Goal: Task Accomplishment & Management: Manage account settings

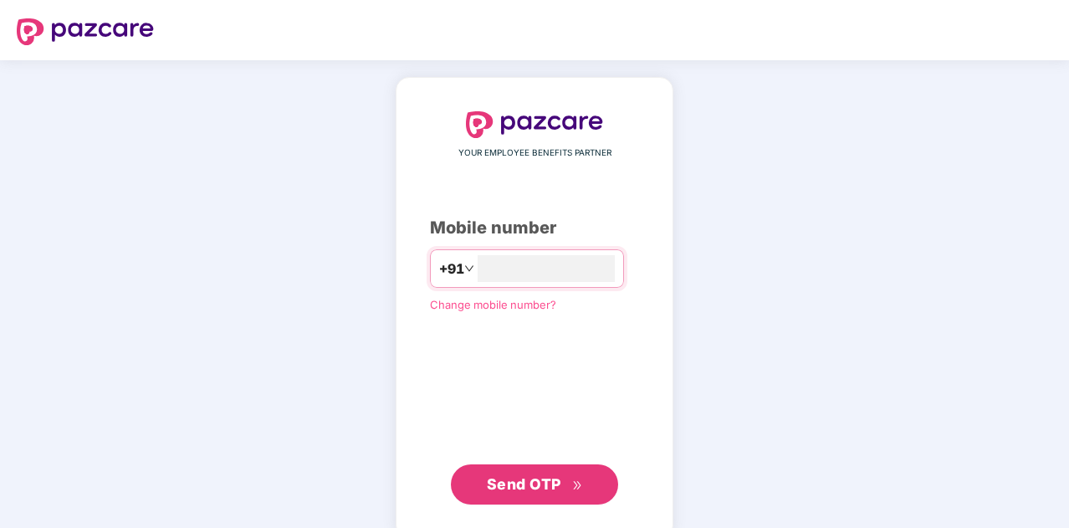
type input "**********"
click at [536, 482] on span "Send OTP" at bounding box center [524, 484] width 74 height 18
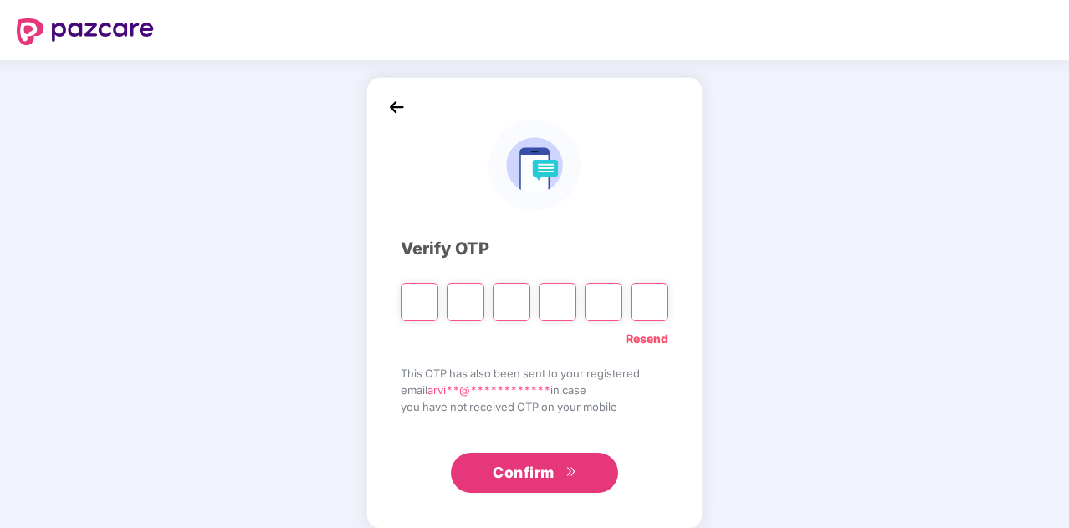
type input "*"
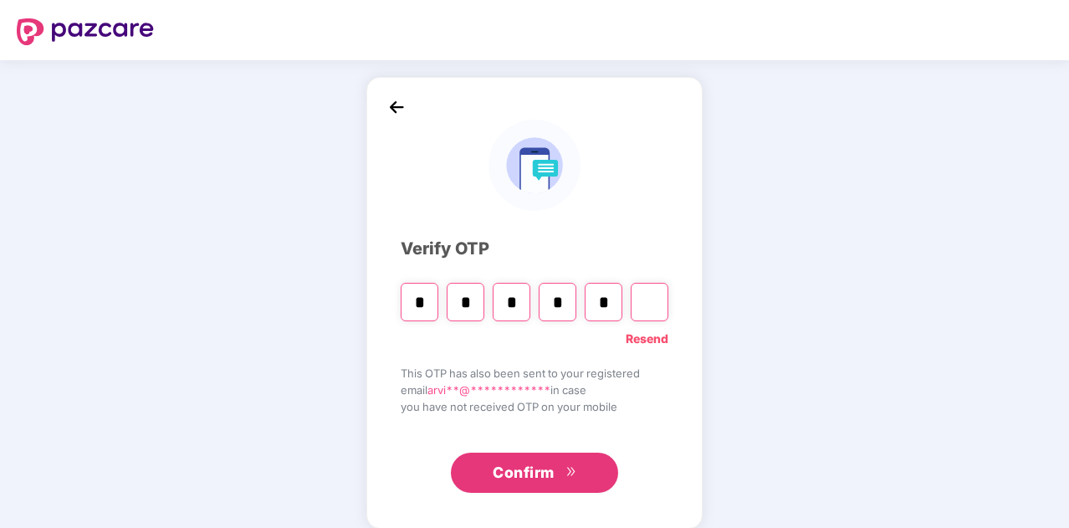
type input "*"
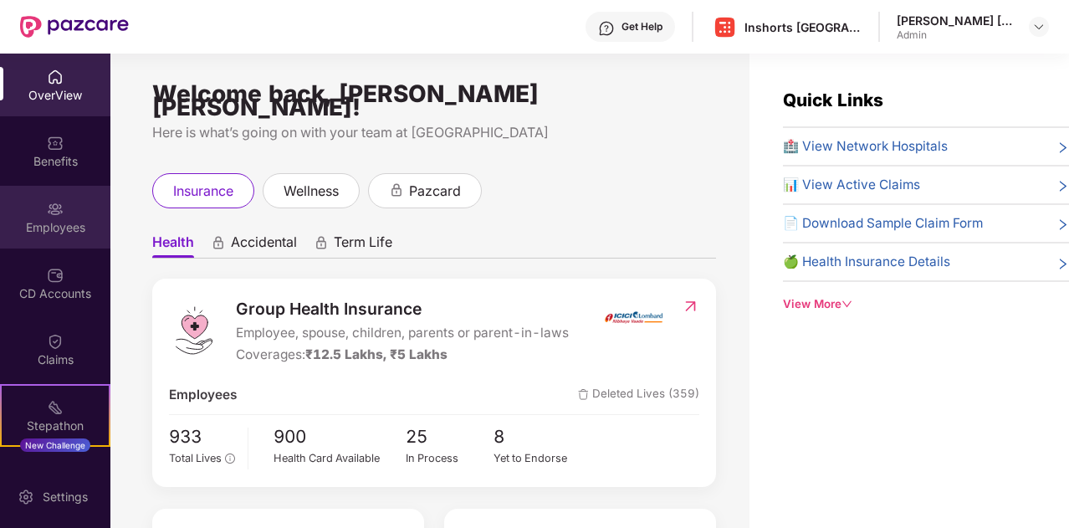
click at [44, 225] on div "Employees" at bounding box center [55, 227] width 110 height 17
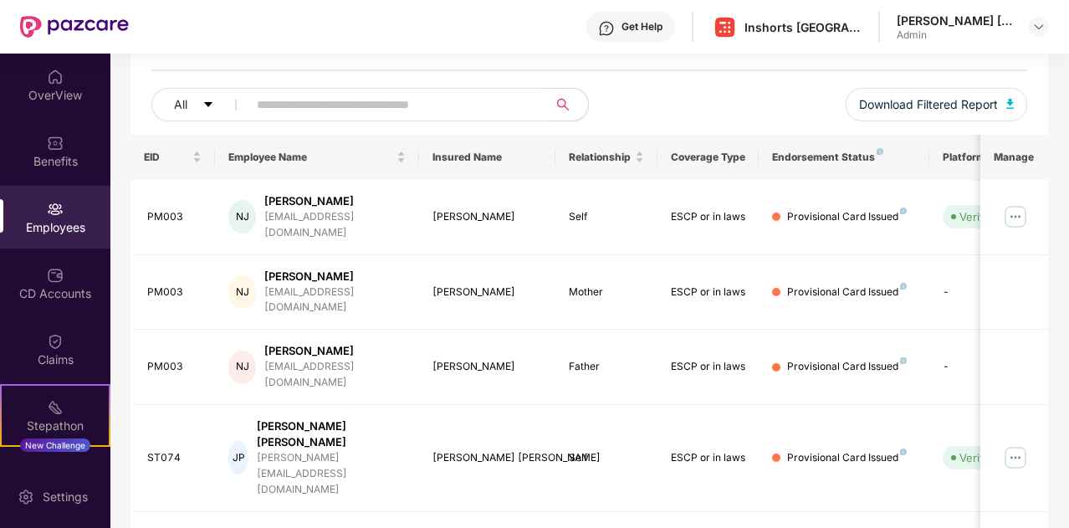
scroll to position [132, 0]
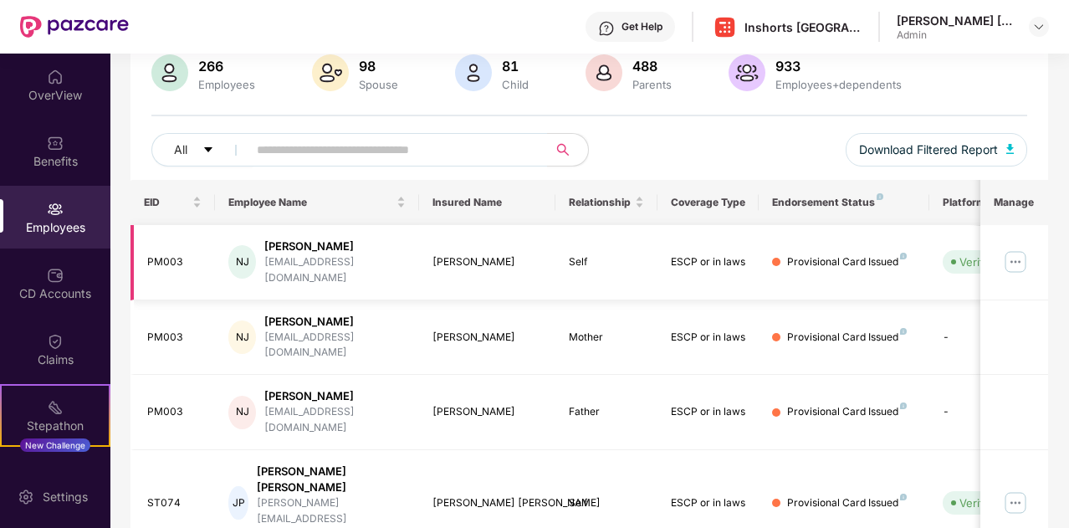
click at [1017, 256] on img at bounding box center [1015, 261] width 27 height 27
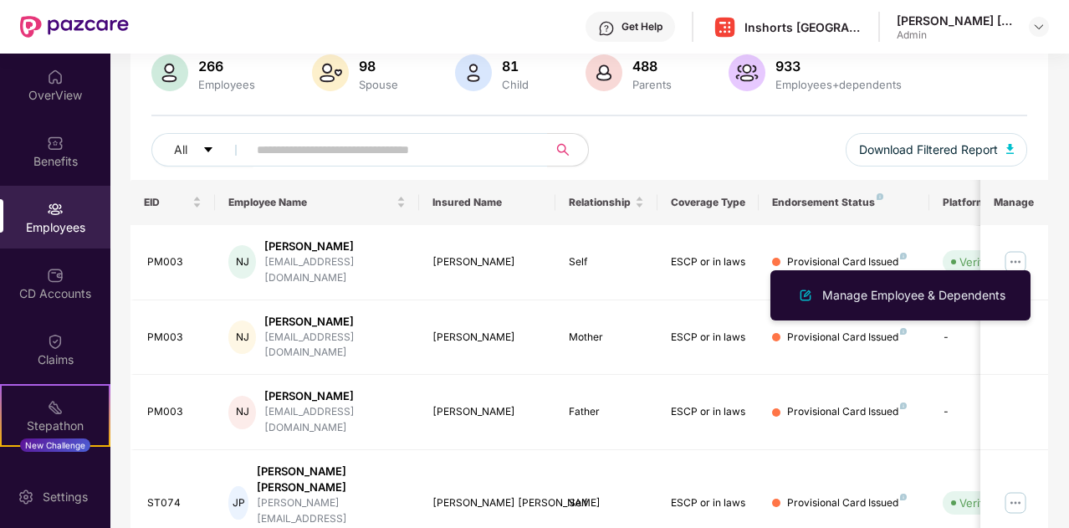
click at [697, 140] on div "All Download Filtered Report" at bounding box center [589, 156] width 876 height 47
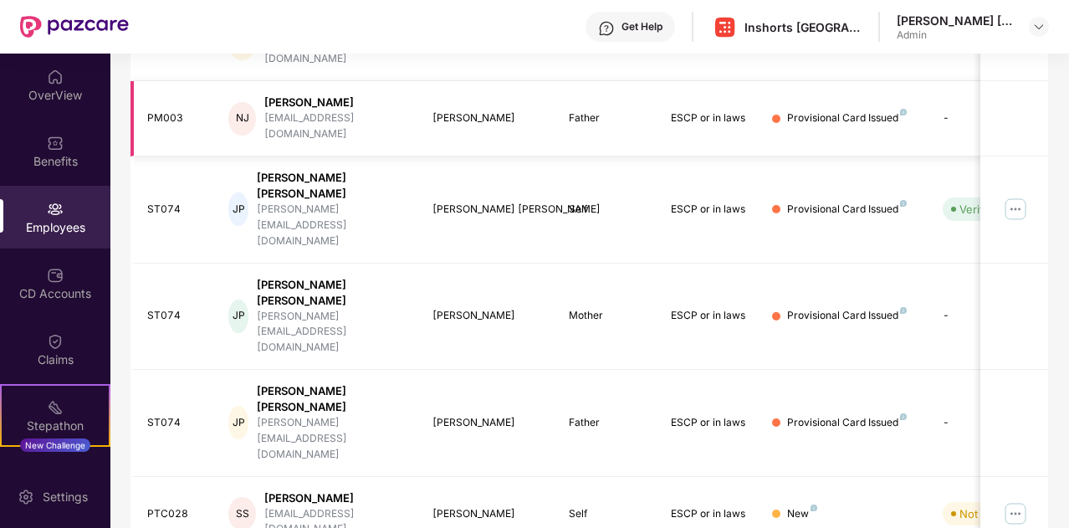
scroll to position [477, 0]
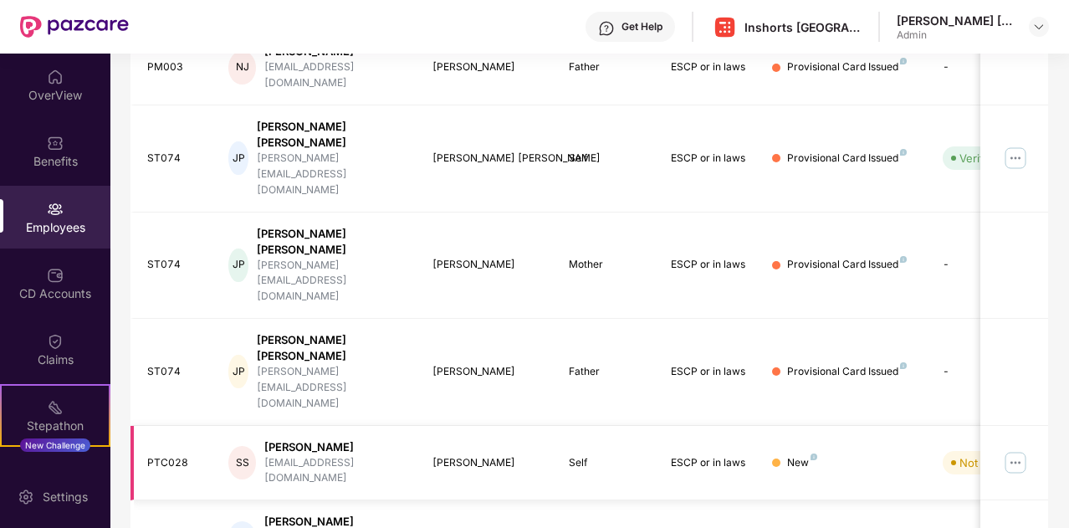
click at [1020, 449] on img at bounding box center [1015, 462] width 27 height 27
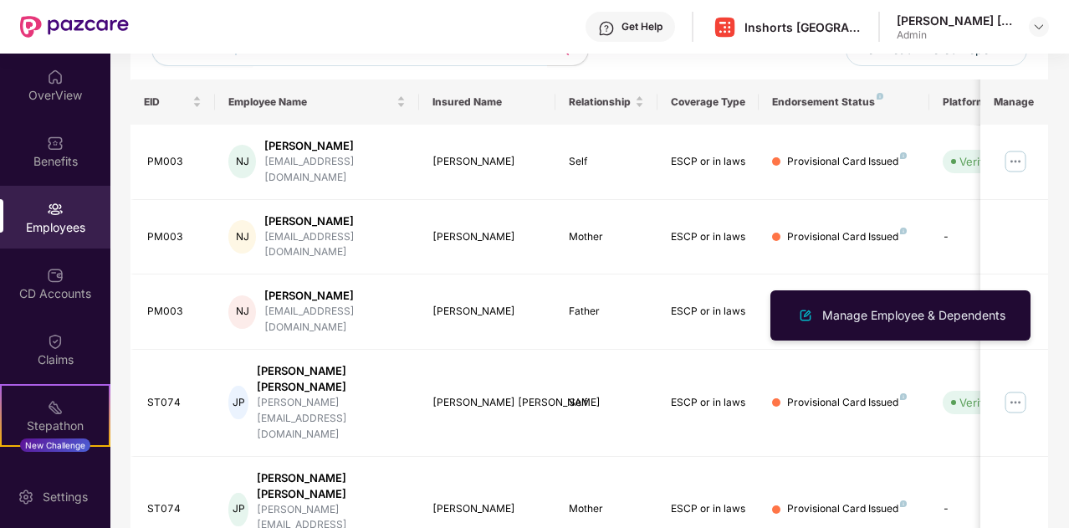
scroll to position [496, 0]
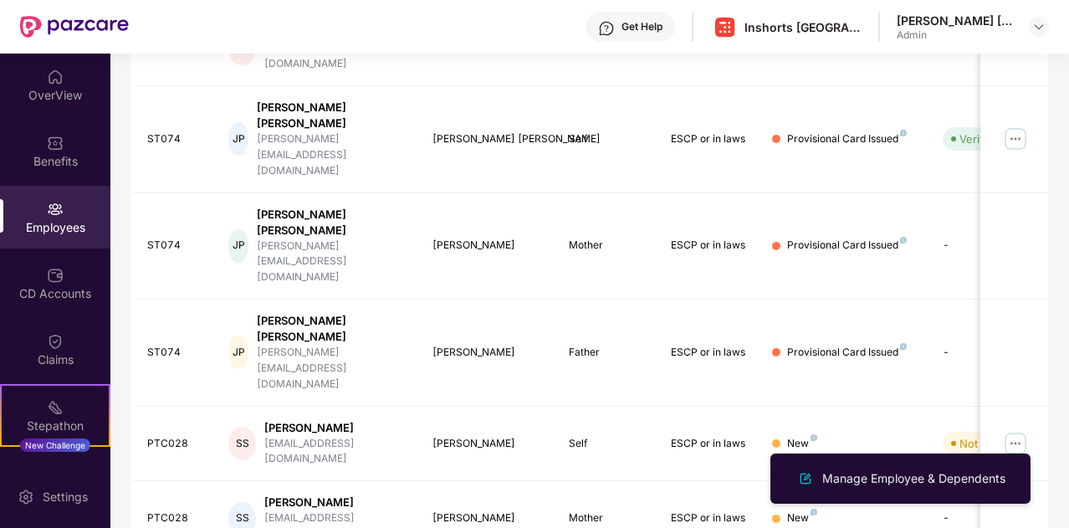
scroll to position [0, 0]
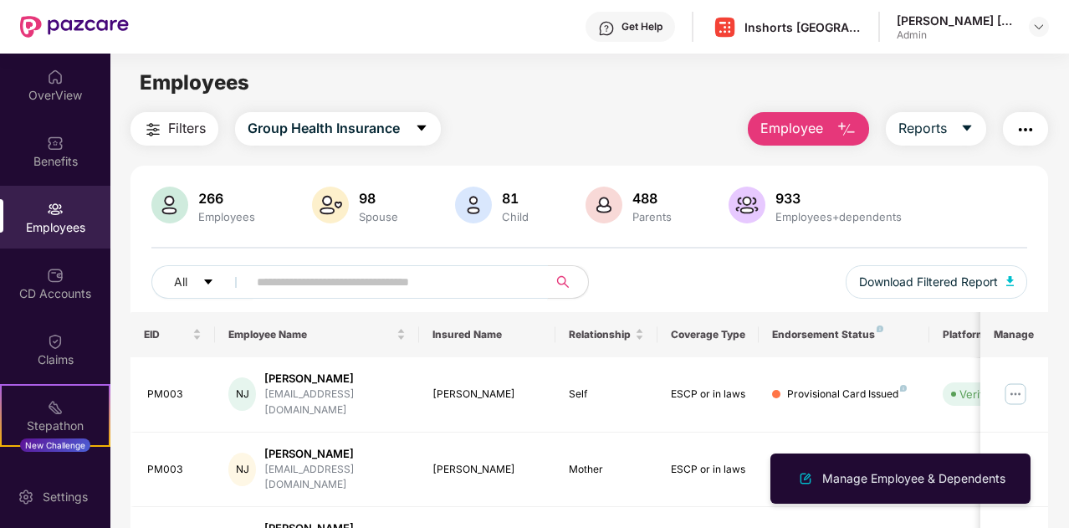
click at [342, 288] on input "text" at bounding box center [391, 281] width 268 height 25
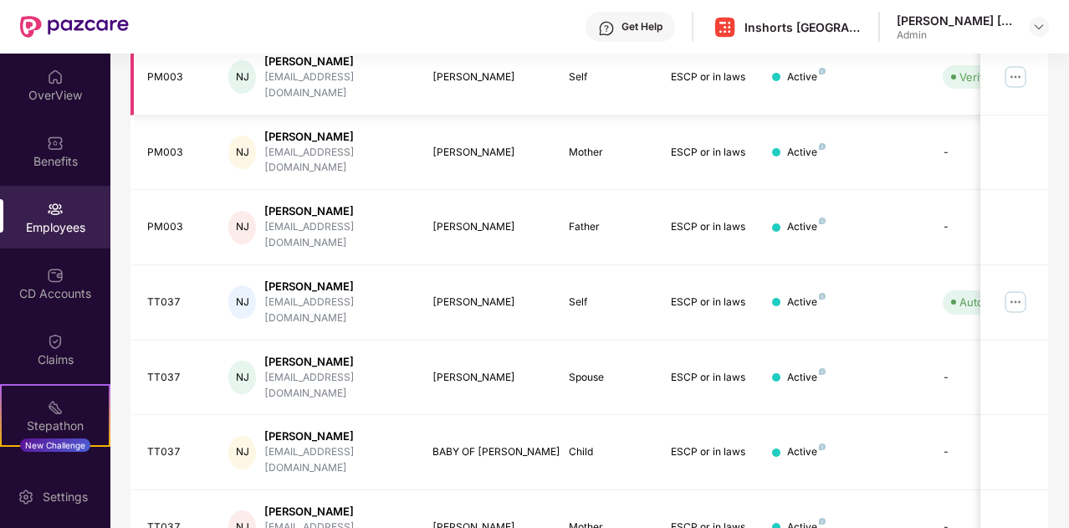
scroll to position [318, 0]
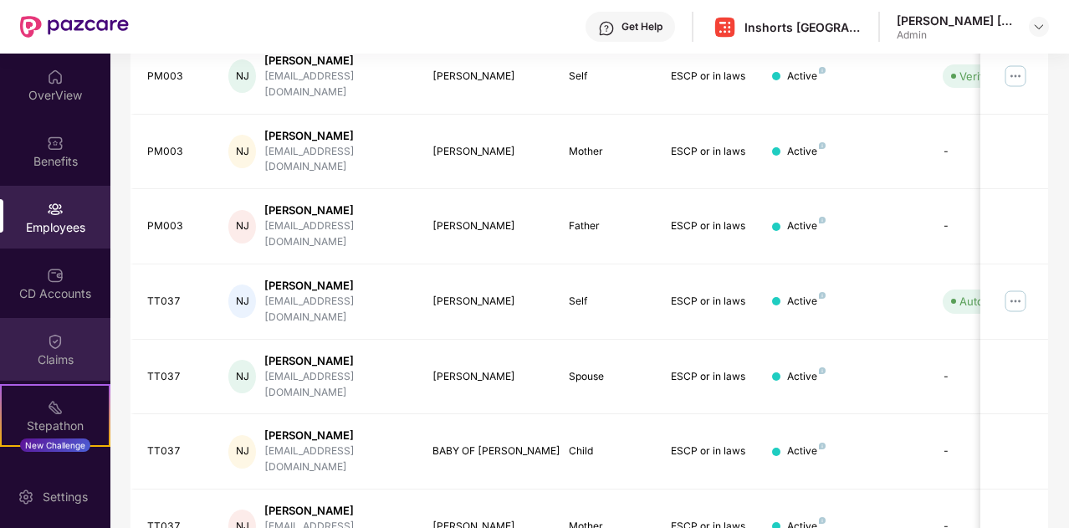
type input "*****"
click at [48, 341] on img at bounding box center [55, 341] width 17 height 17
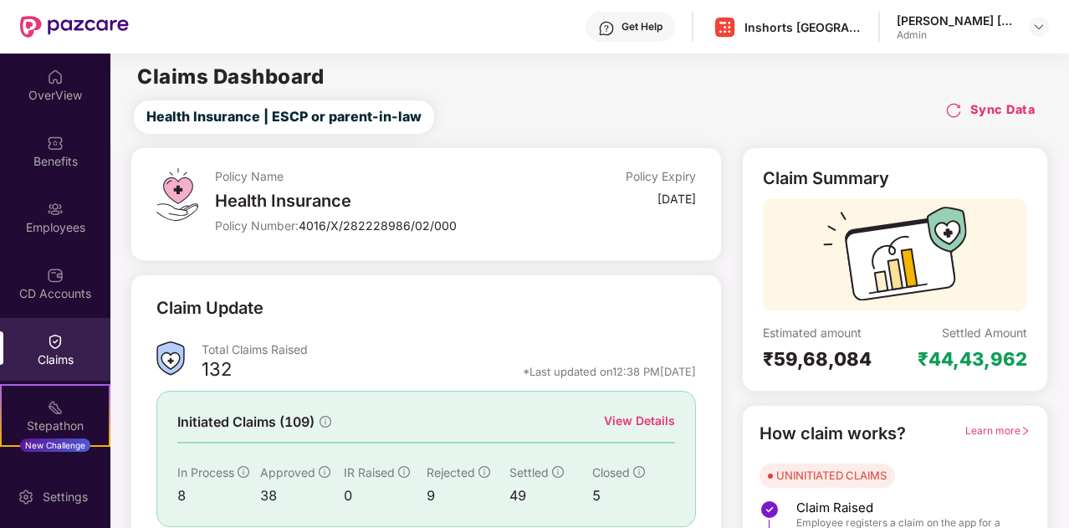
scroll to position [125, 0]
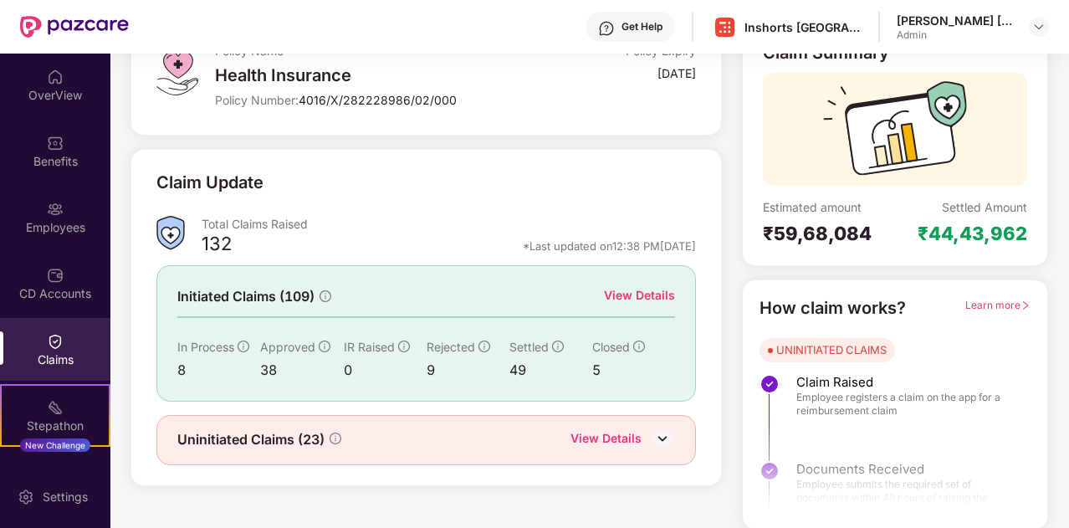
click at [619, 438] on div "View Details" at bounding box center [605, 440] width 71 height 22
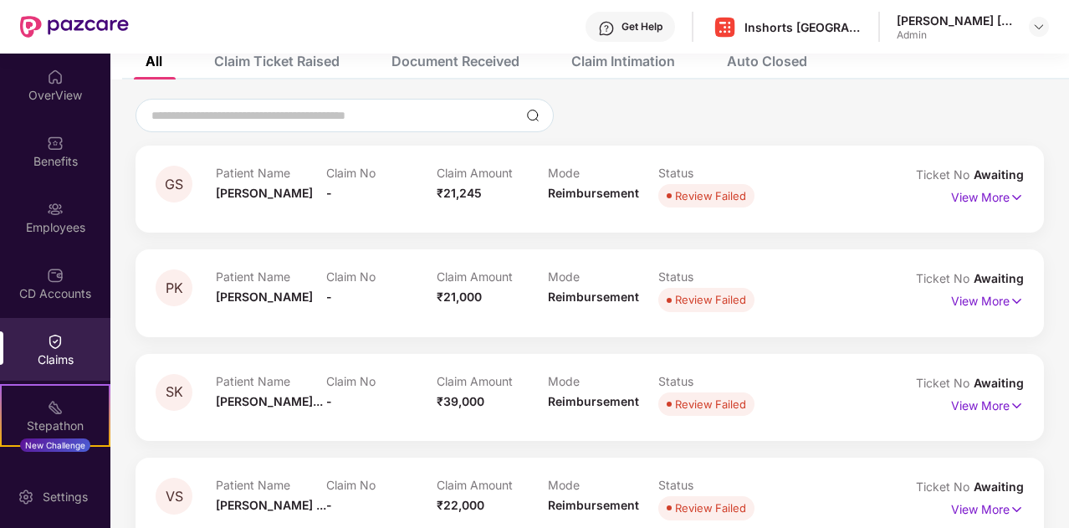
scroll to position [0, 0]
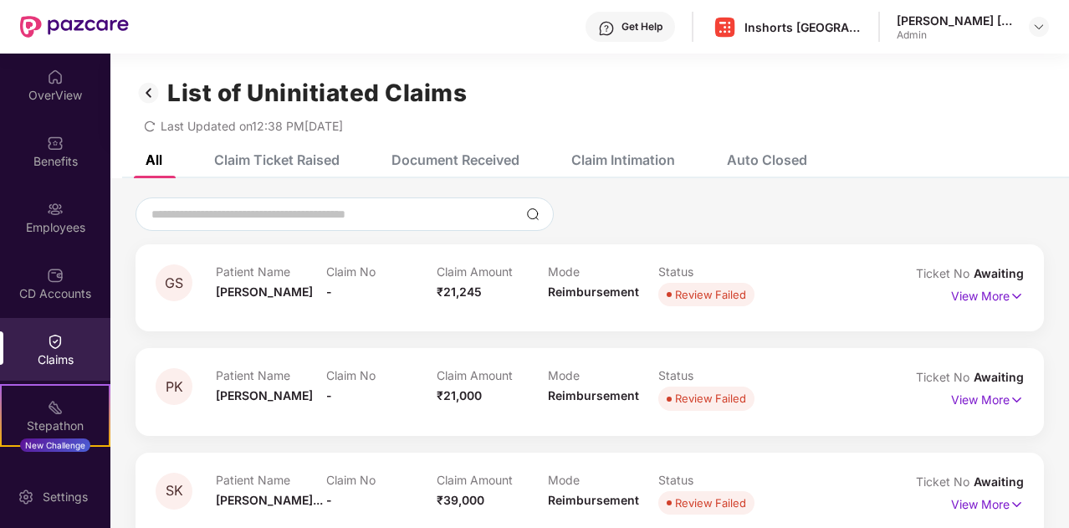
click at [278, 164] on div "Claim Ticket Raised" at bounding box center [276, 159] width 125 height 17
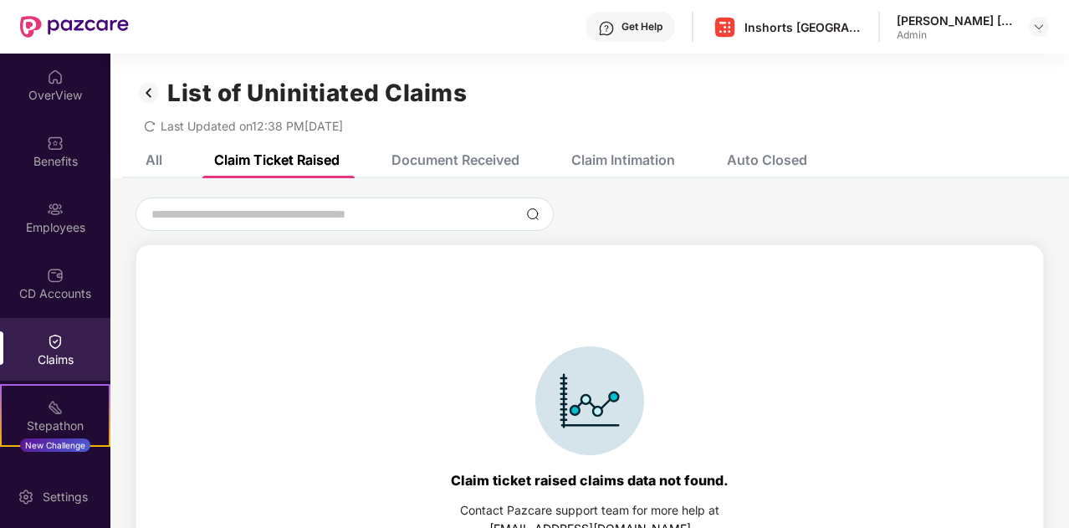
click at [439, 161] on div "Document Received" at bounding box center [455, 159] width 128 height 17
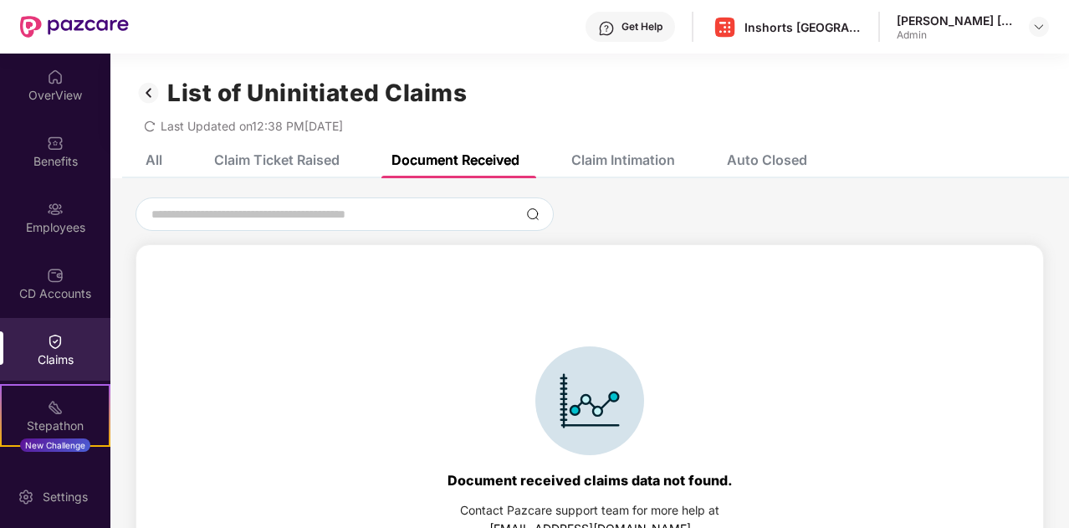
click at [636, 157] on div "Claim Intimation" at bounding box center [623, 159] width 104 height 17
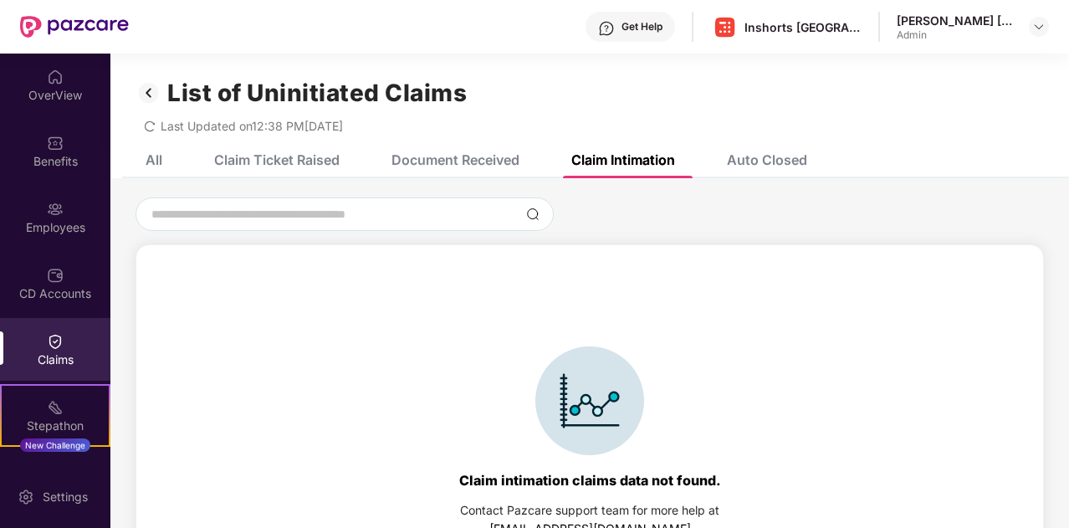
click at [771, 163] on div "Auto Closed" at bounding box center [767, 159] width 80 height 17
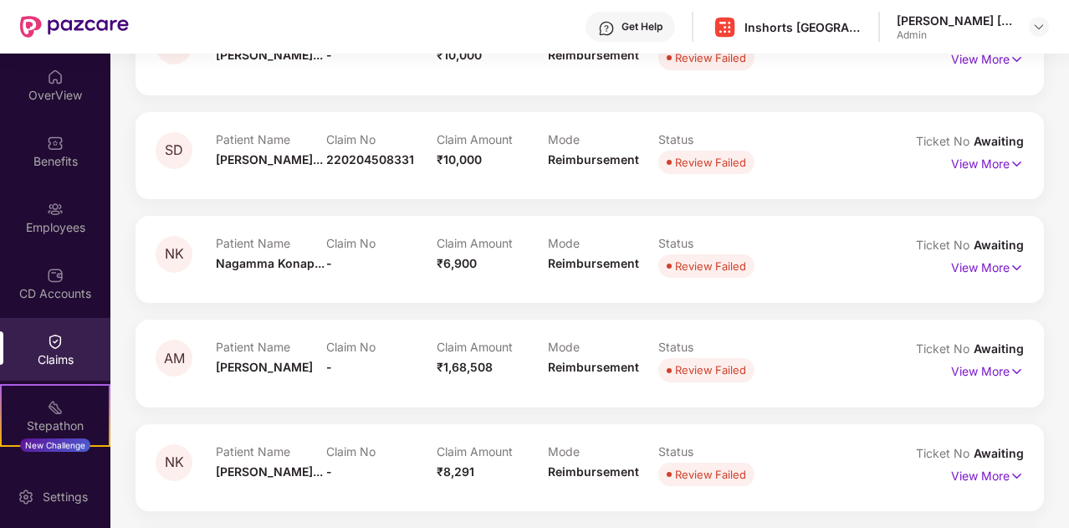
scroll to position [879, 0]
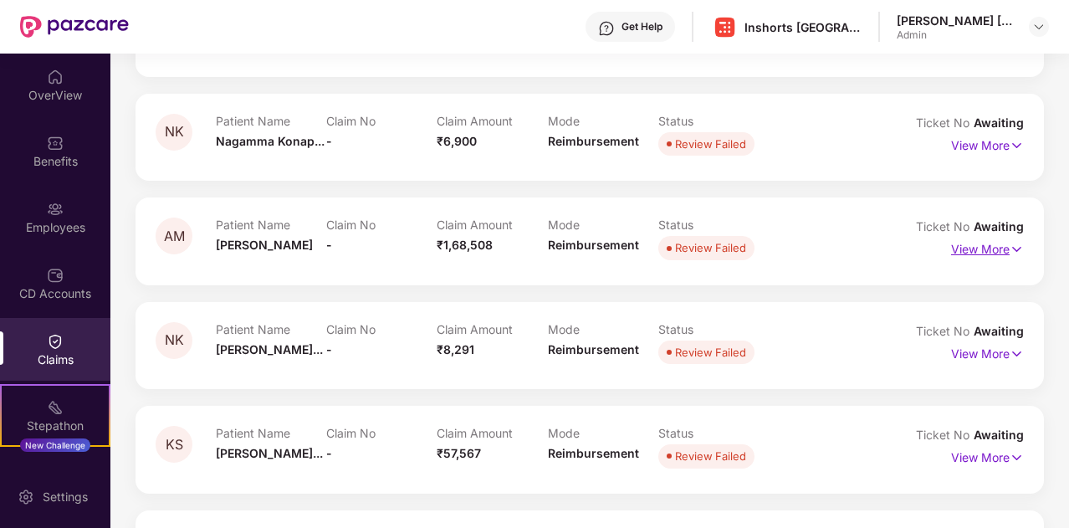
click at [1003, 250] on p "View More" at bounding box center [987, 247] width 73 height 23
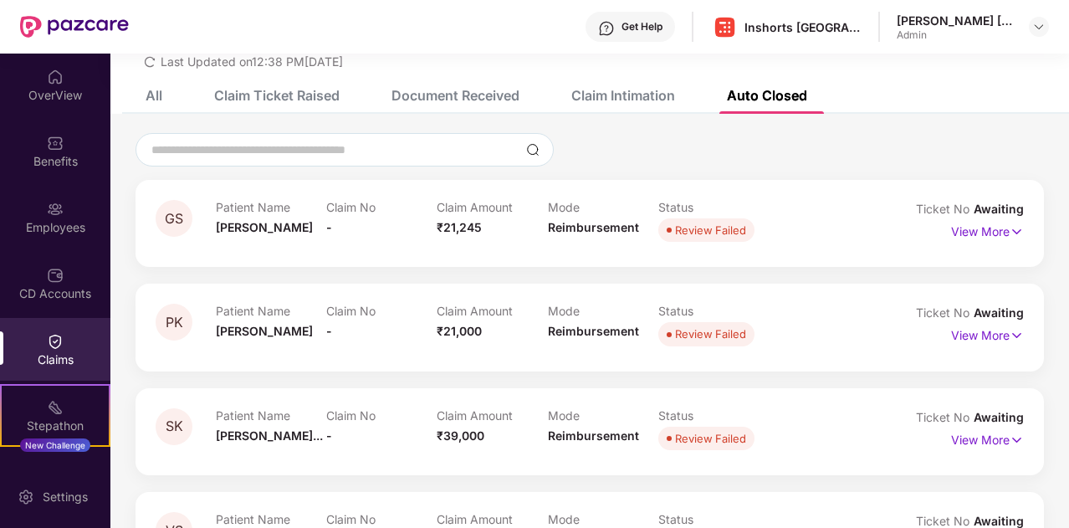
scroll to position [0, 0]
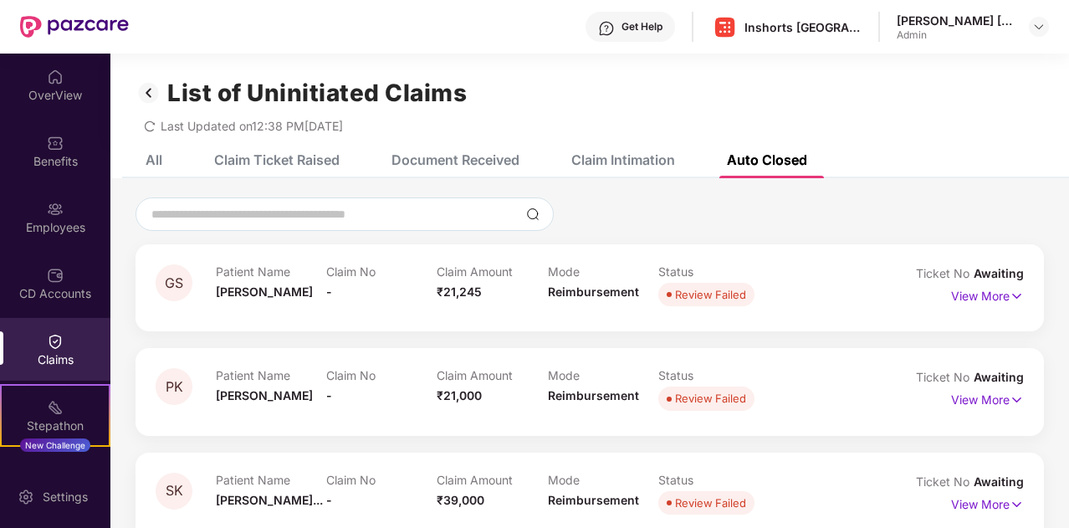
click at [58, 354] on div "Claims" at bounding box center [55, 359] width 110 height 17
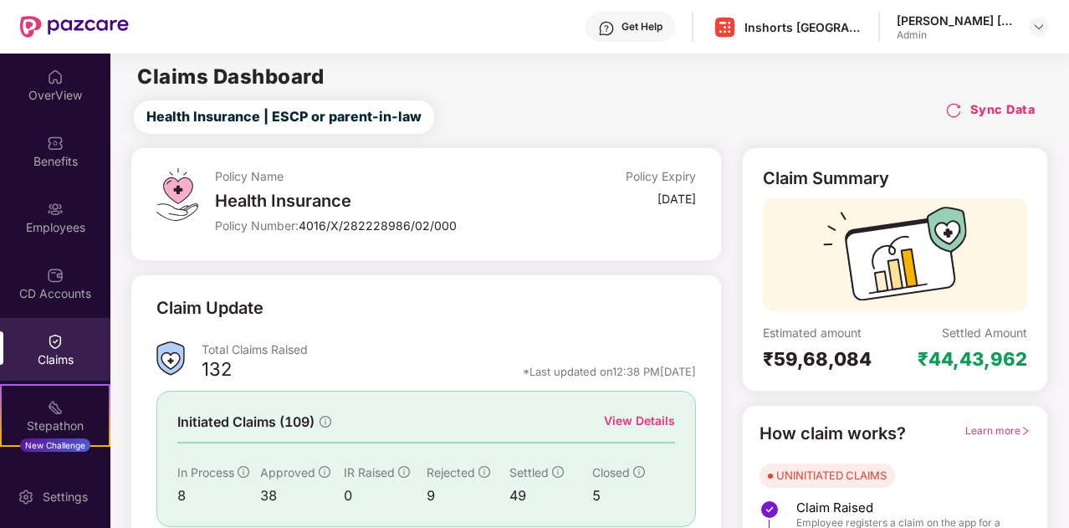
scroll to position [125, 0]
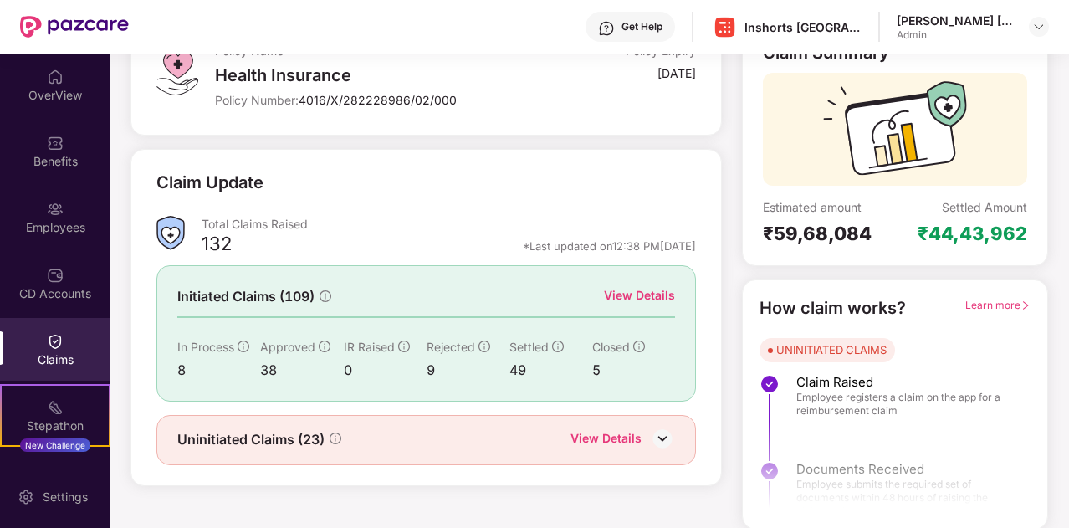
click at [632, 294] on div "View Details" at bounding box center [639, 295] width 71 height 18
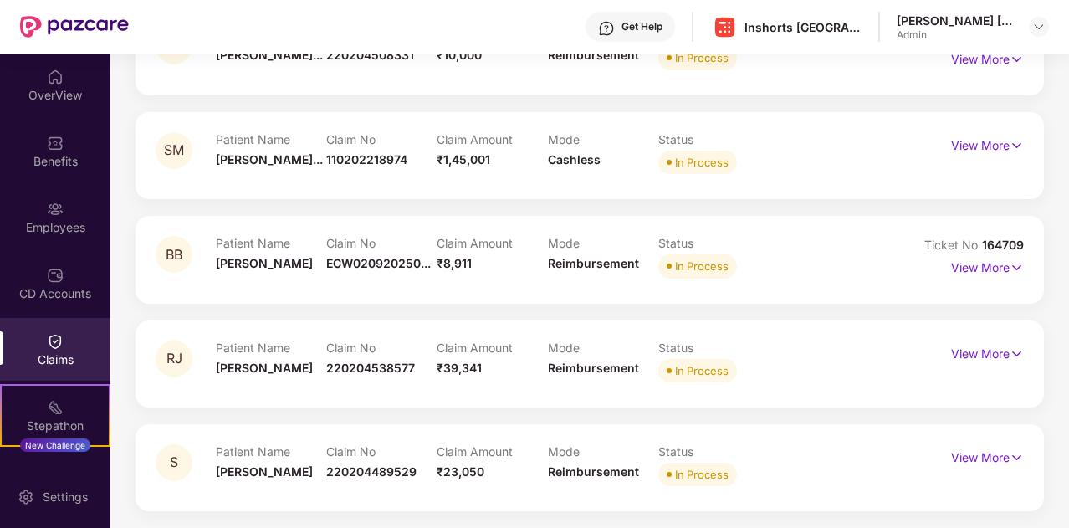
scroll to position [0, 0]
